Goal: Task Accomplishment & Management: Manage account settings

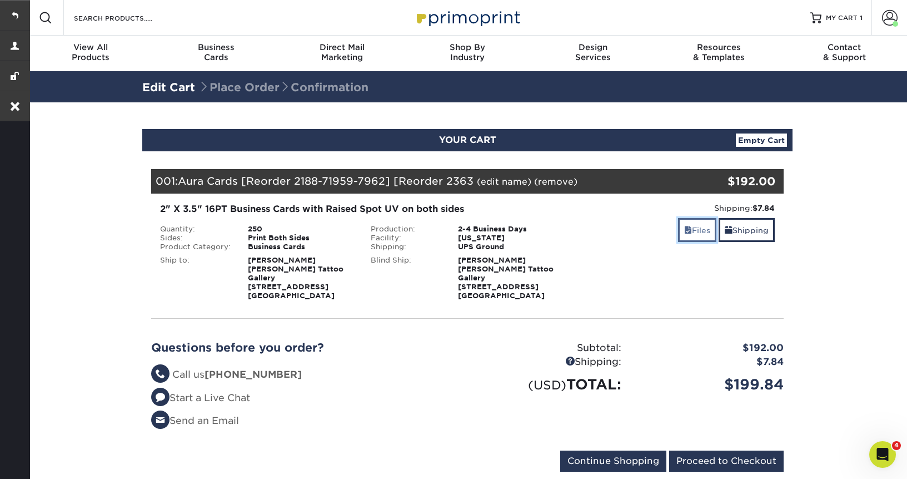
click at [693, 232] on link "Files" at bounding box center [697, 230] width 38 height 24
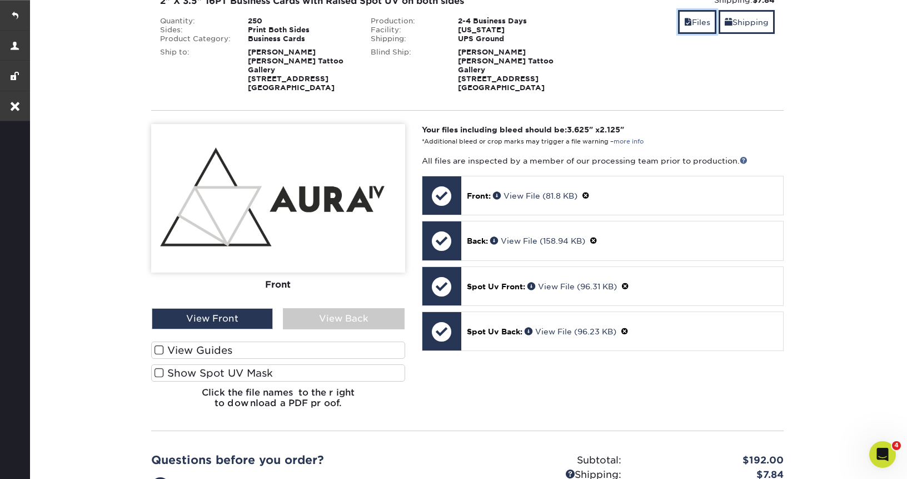
scroll to position [278, 0]
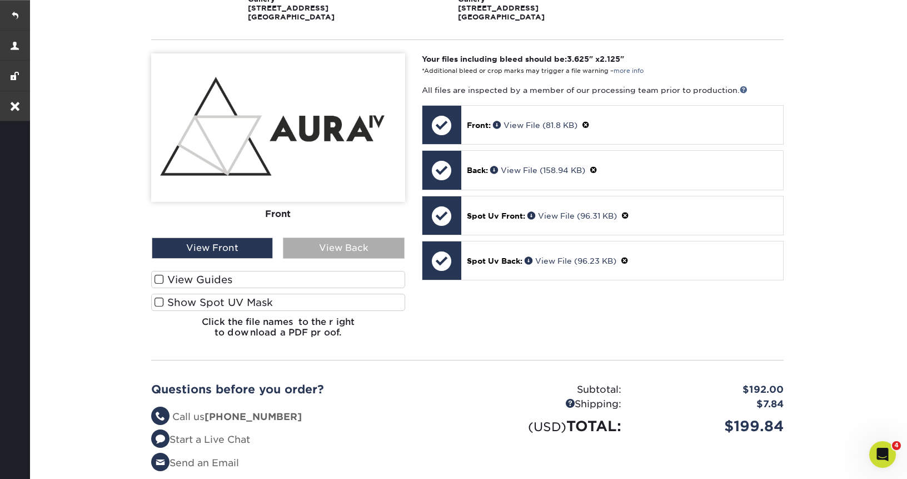
click at [327, 242] on div "View Back" at bounding box center [343, 247] width 121 height 21
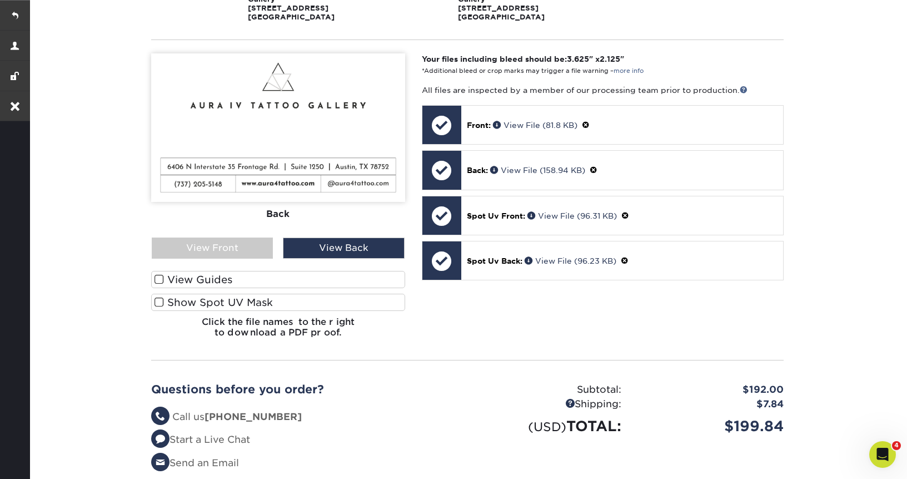
click at [158, 297] on span at bounding box center [159, 302] width 9 height 11
click at [0, 0] on input "Show Spot UV Mask" at bounding box center [0, 0] width 0 height 0
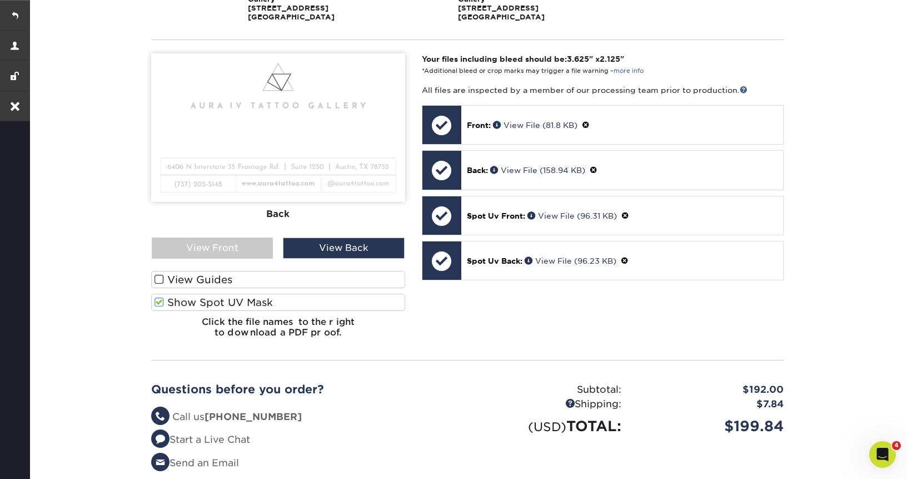
click at [158, 274] on span at bounding box center [159, 279] width 9 height 11
click at [0, 0] on input "View Guides" at bounding box center [0, 0] width 0 height 0
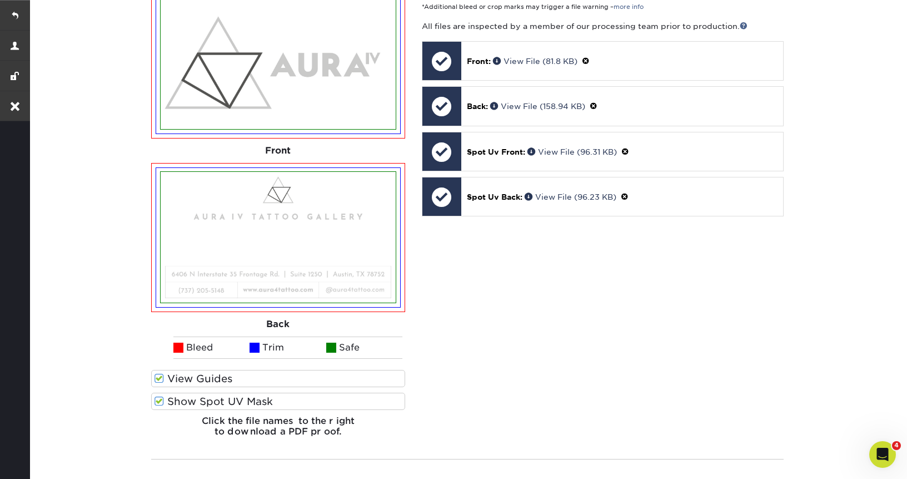
click at [160, 373] on span at bounding box center [159, 378] width 9 height 11
click at [0, 0] on input "View Guides" at bounding box center [0, 0] width 0 height 0
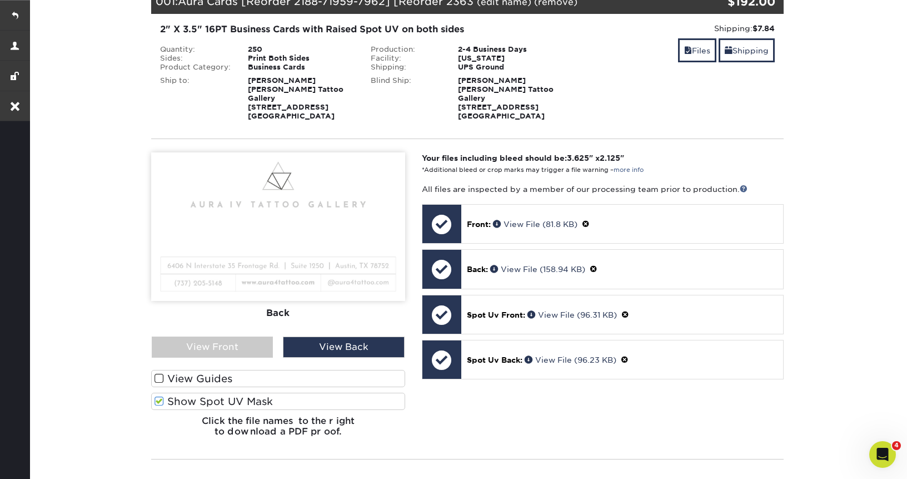
click at [160, 398] on label "Show Spot UV Mask" at bounding box center [278, 400] width 254 height 17
click at [0, 0] on input "Show Spot UV Mask" at bounding box center [0, 0] width 0 height 0
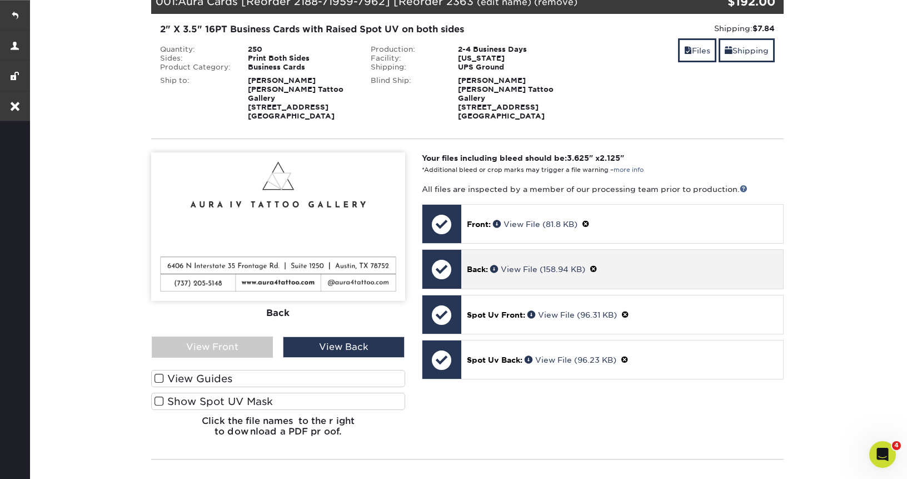
scroll to position [0, 0]
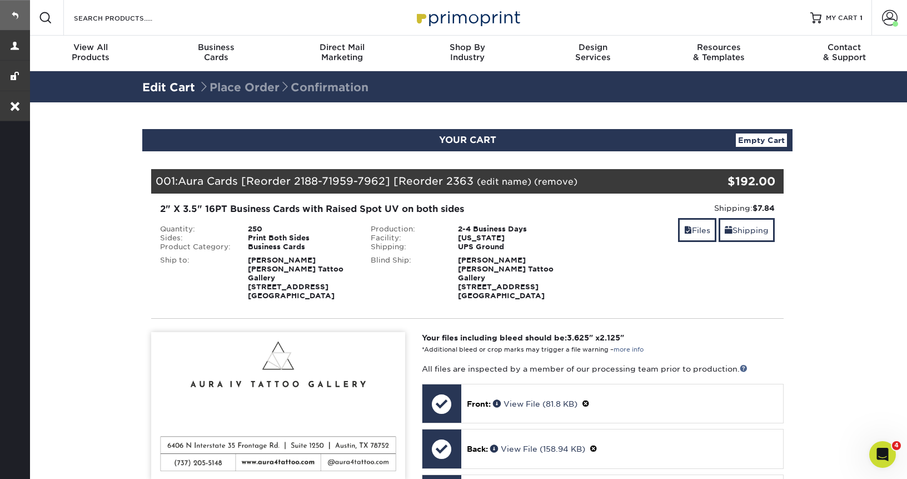
click at [20, 13] on link at bounding box center [15, 15] width 30 height 30
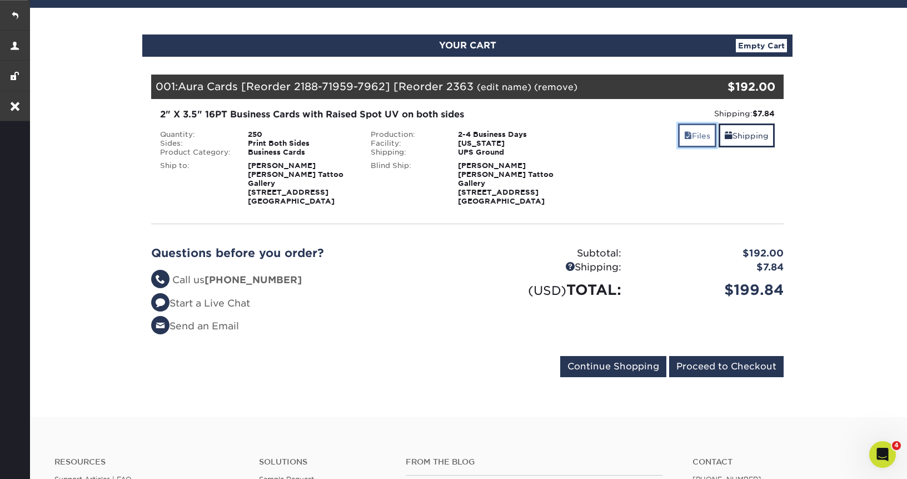
click at [688, 135] on link "Files" at bounding box center [697, 135] width 38 height 24
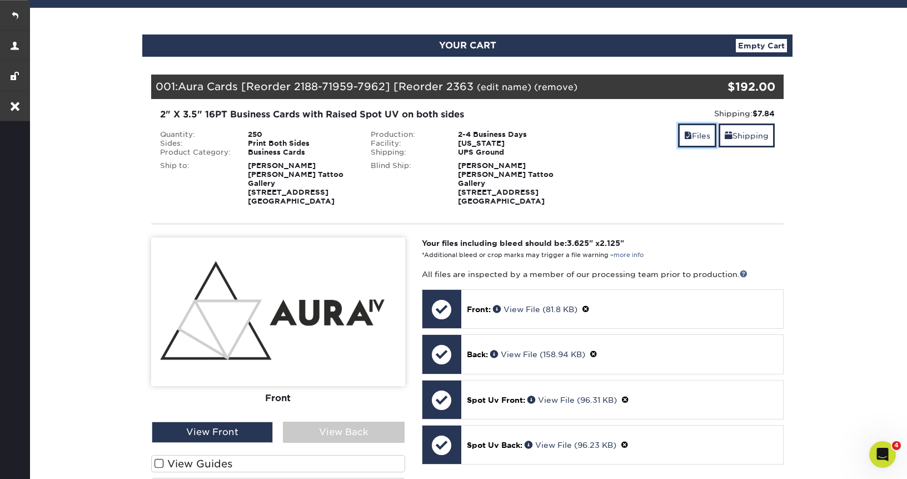
scroll to position [198, 0]
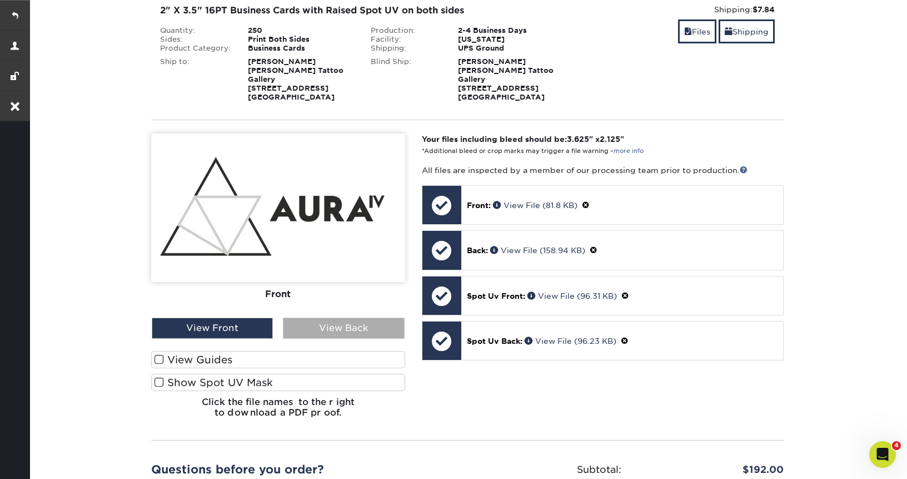
click at [359, 326] on div "View Back" at bounding box center [343, 327] width 121 height 21
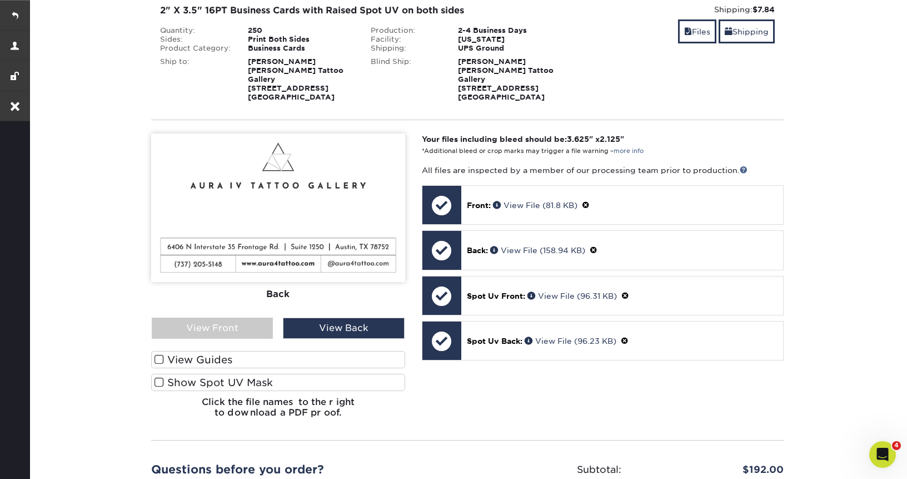
click at [163, 354] on span at bounding box center [159, 359] width 9 height 11
click at [0, 0] on input "View Guides" at bounding box center [0, 0] width 0 height 0
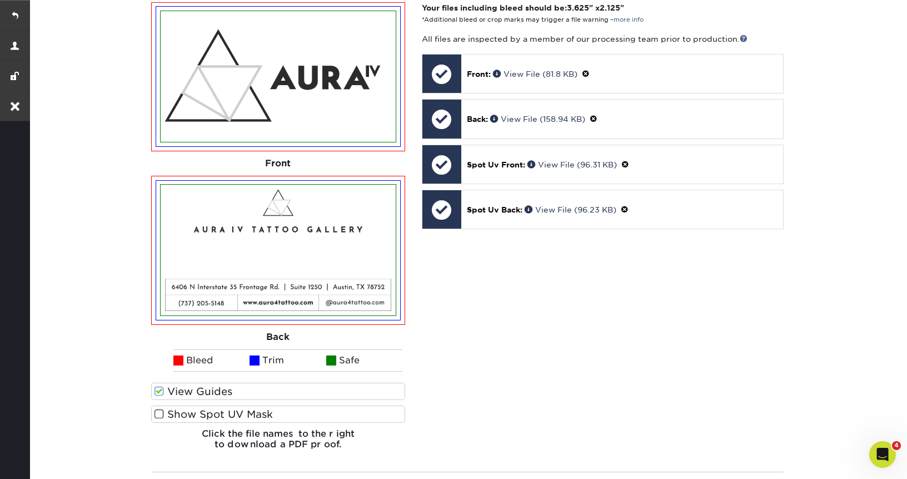
scroll to position [343, 0]
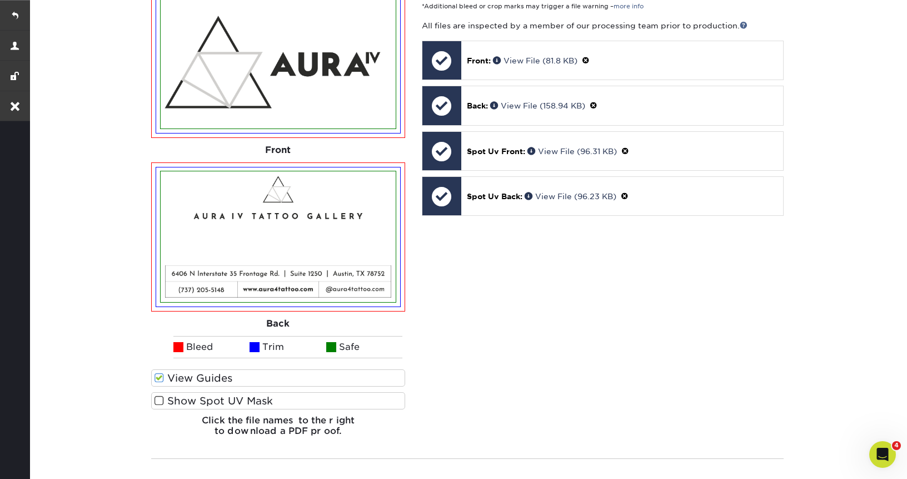
click at [157, 396] on span at bounding box center [159, 400] width 9 height 11
click at [0, 0] on input "Show Spot UV Mask" at bounding box center [0, 0] width 0 height 0
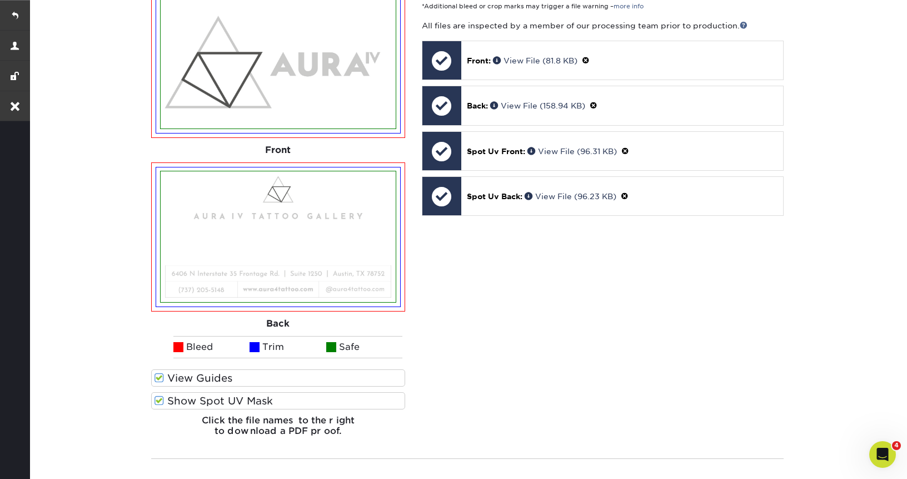
click at [157, 396] on span at bounding box center [159, 400] width 9 height 11
click at [0, 0] on input "Show Spot UV Mask" at bounding box center [0, 0] width 0 height 0
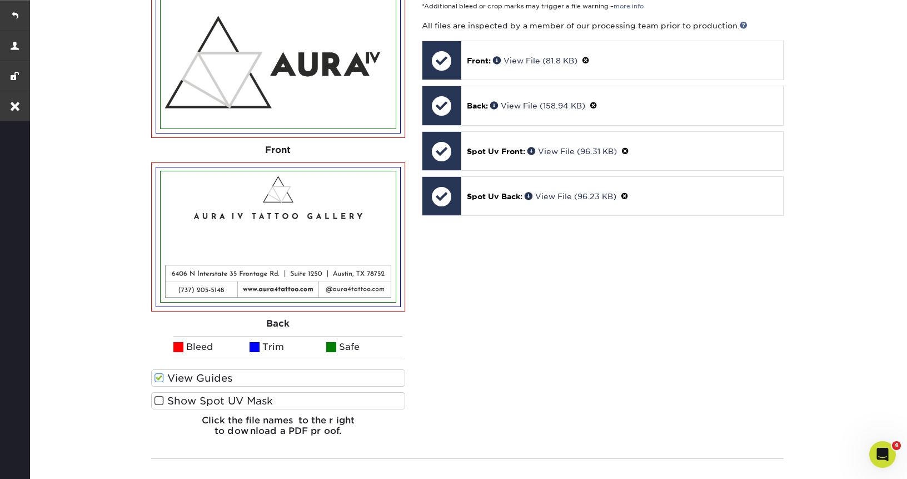
click at [157, 396] on span at bounding box center [159, 400] width 9 height 11
click at [0, 0] on input "Show Spot UV Mask" at bounding box center [0, 0] width 0 height 0
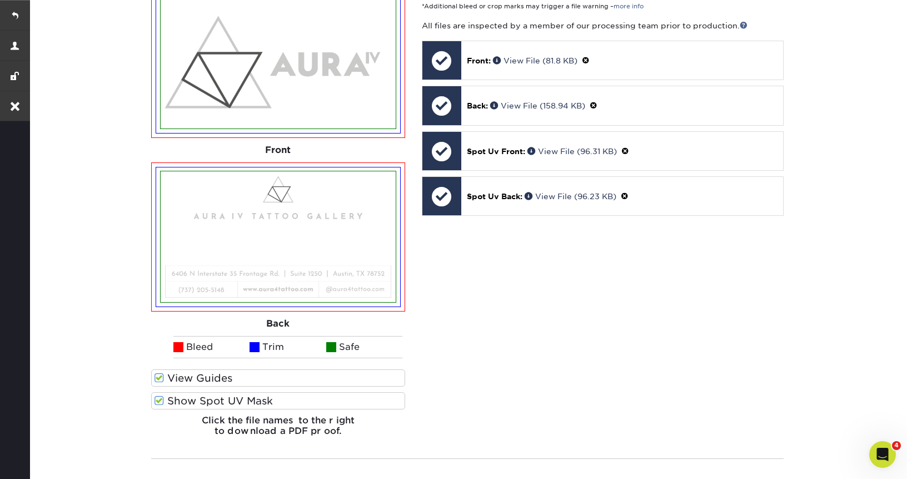
click at [157, 396] on span at bounding box center [159, 400] width 9 height 11
click at [0, 0] on input "Show Spot UV Mask" at bounding box center [0, 0] width 0 height 0
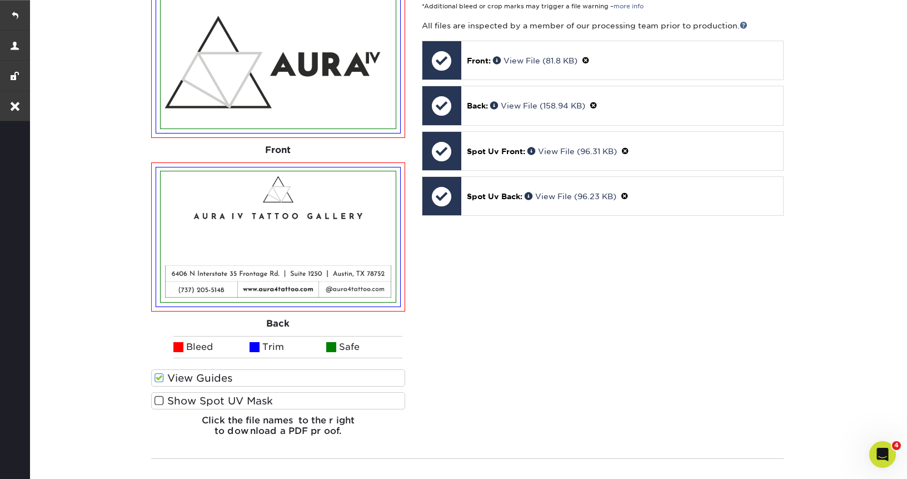
click at [157, 396] on span at bounding box center [159, 400] width 9 height 11
click at [0, 0] on input "Show Spot UV Mask" at bounding box center [0, 0] width 0 height 0
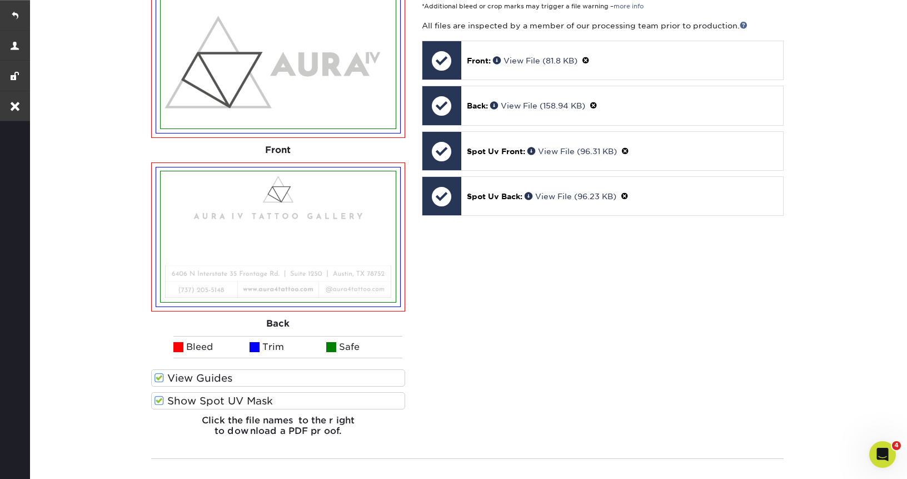
click at [157, 396] on span at bounding box center [159, 400] width 9 height 11
click at [0, 0] on input "Show Spot UV Mask" at bounding box center [0, 0] width 0 height 0
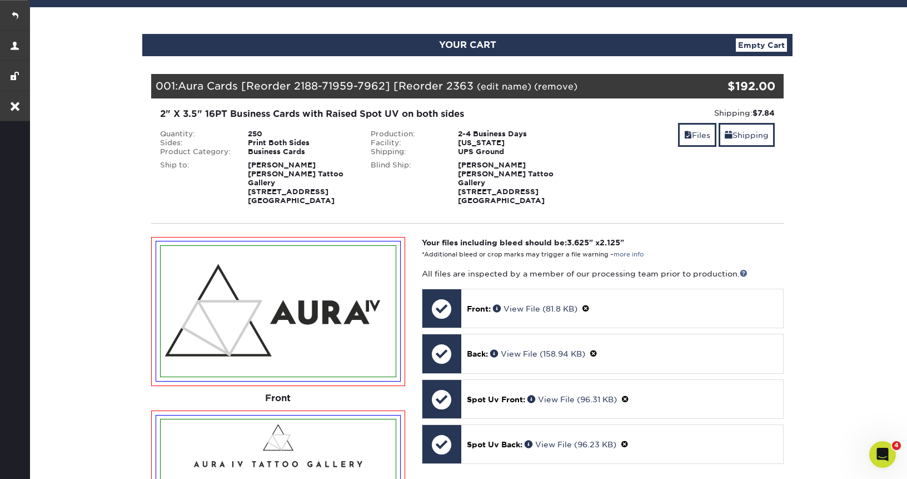
scroll to position [97, 0]
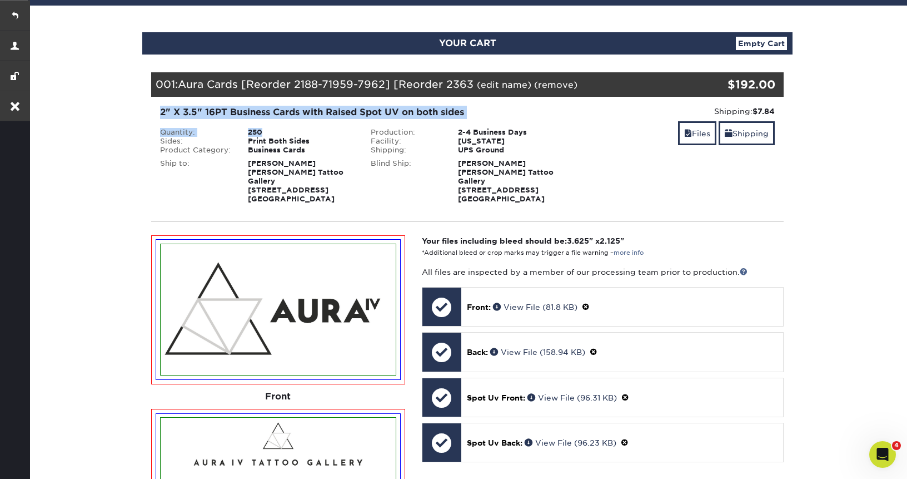
copy div "2" X 3.5" 16PT Business Cards with Raised Spot UV on both sides Quantity: 250"
drag, startPoint x: 158, startPoint y: 113, endPoint x: 263, endPoint y: 128, distance: 106.2
click at [263, 128] on div "2" X 3.5" 16PT Business Cards with Raised Spot UV on both sides Quantity: 250 S…" at bounding box center [362, 155] width 421 height 98
click at [18, 15] on link at bounding box center [15, 15] width 30 height 30
